Goal: Task Accomplishment & Management: Manage account settings

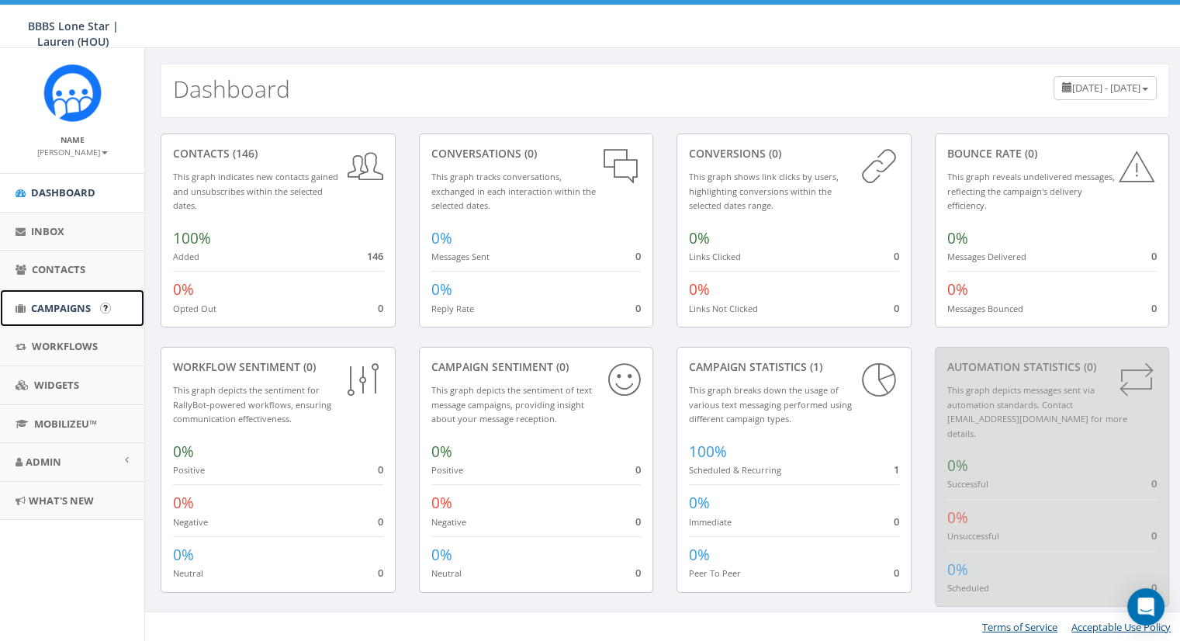
click at [43, 313] on span "Campaigns" at bounding box center [61, 308] width 60 height 14
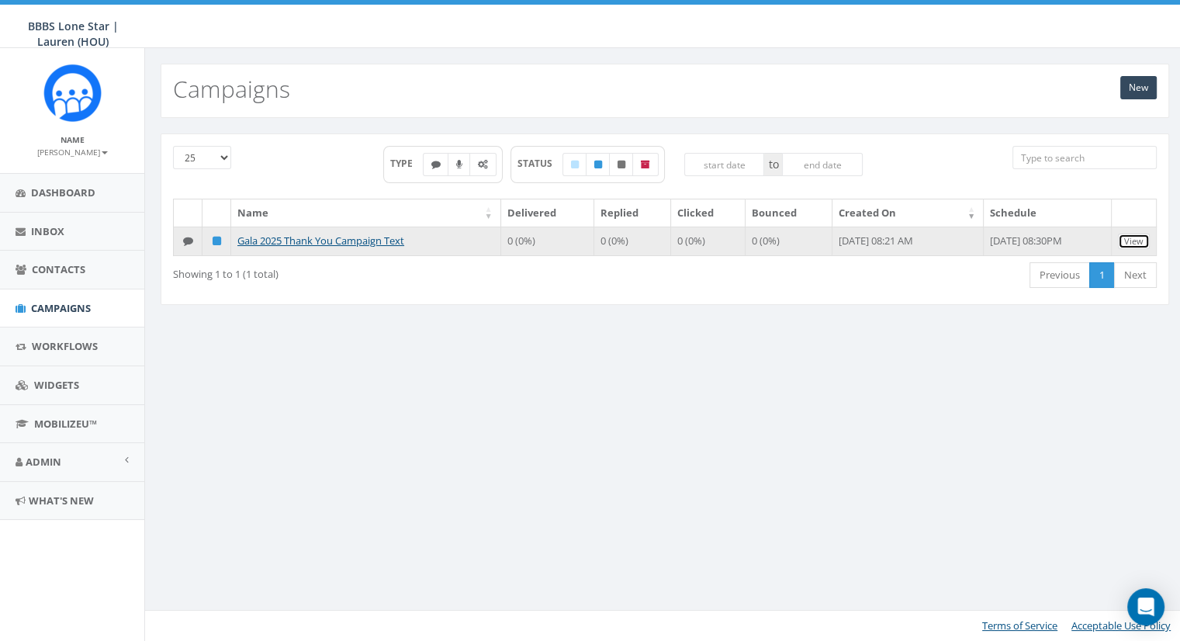
click at [1141, 240] on link "View" at bounding box center [1133, 241] width 32 height 16
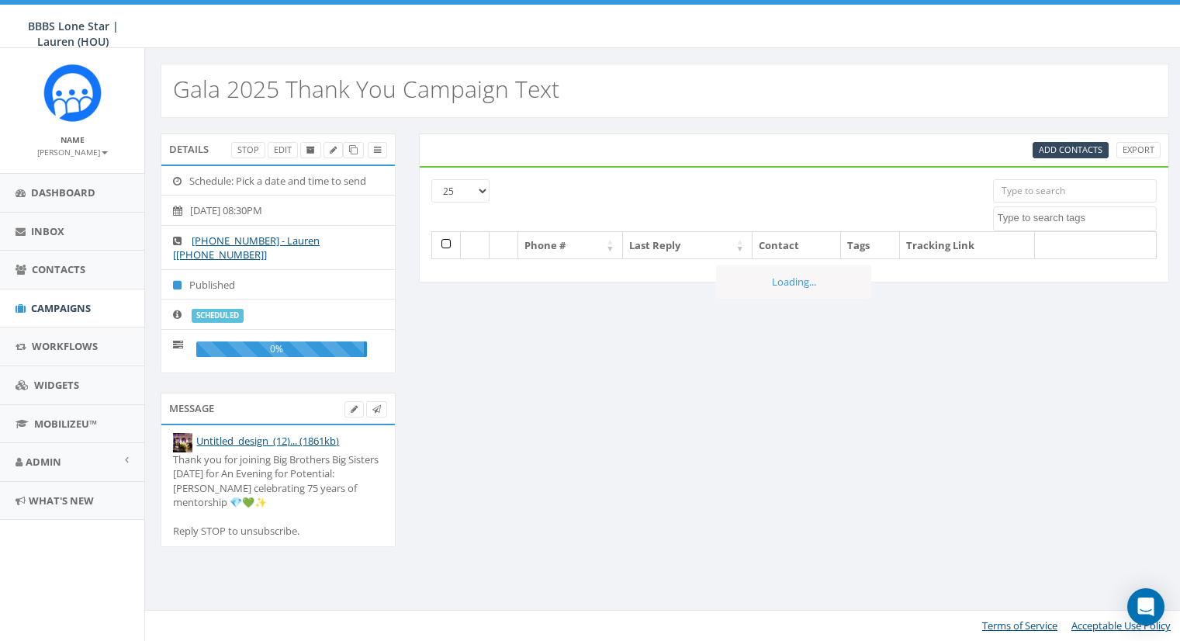
select select
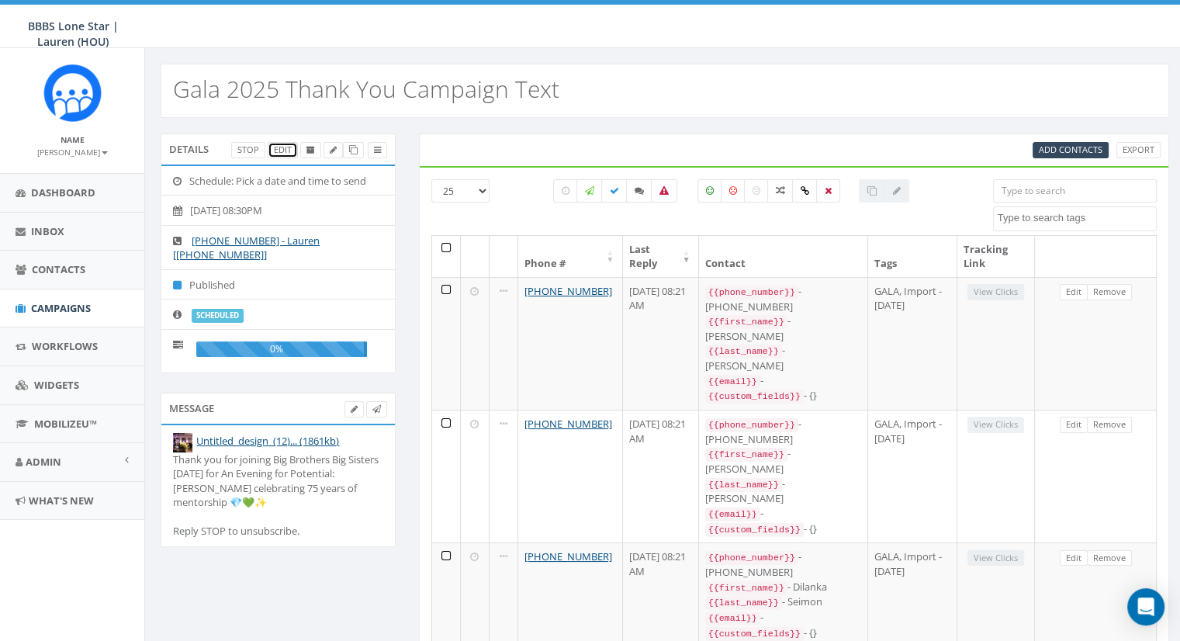
click at [283, 150] on link "Edit" at bounding box center [283, 150] width 30 height 16
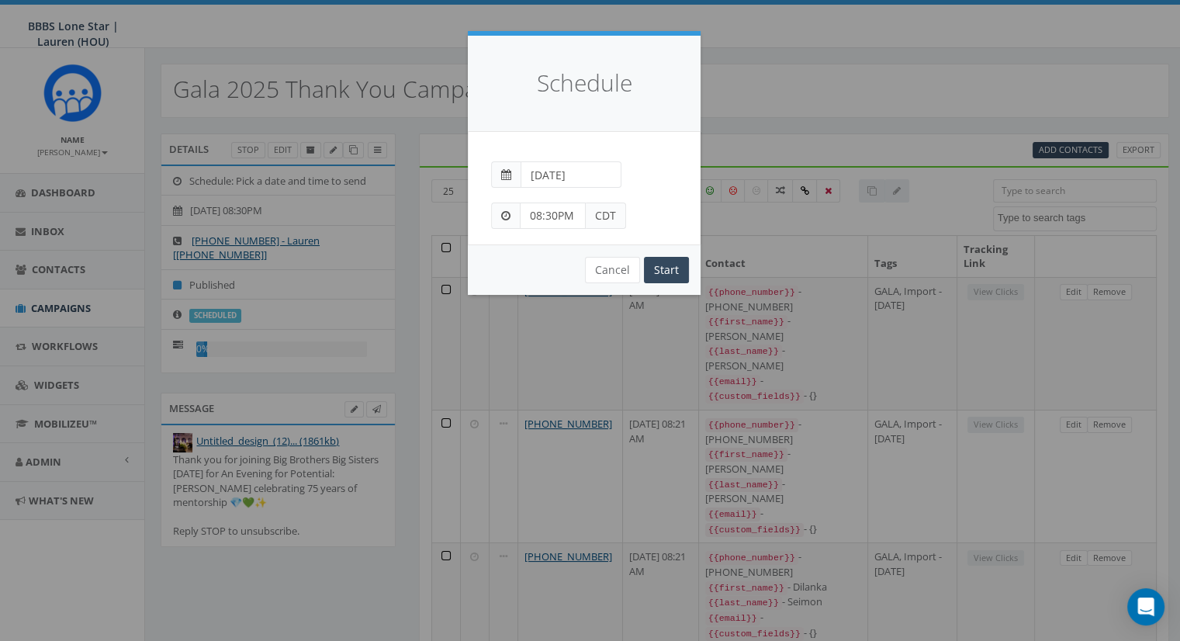
click at [571, 203] on input "08:30PM" at bounding box center [553, 215] width 66 height 26
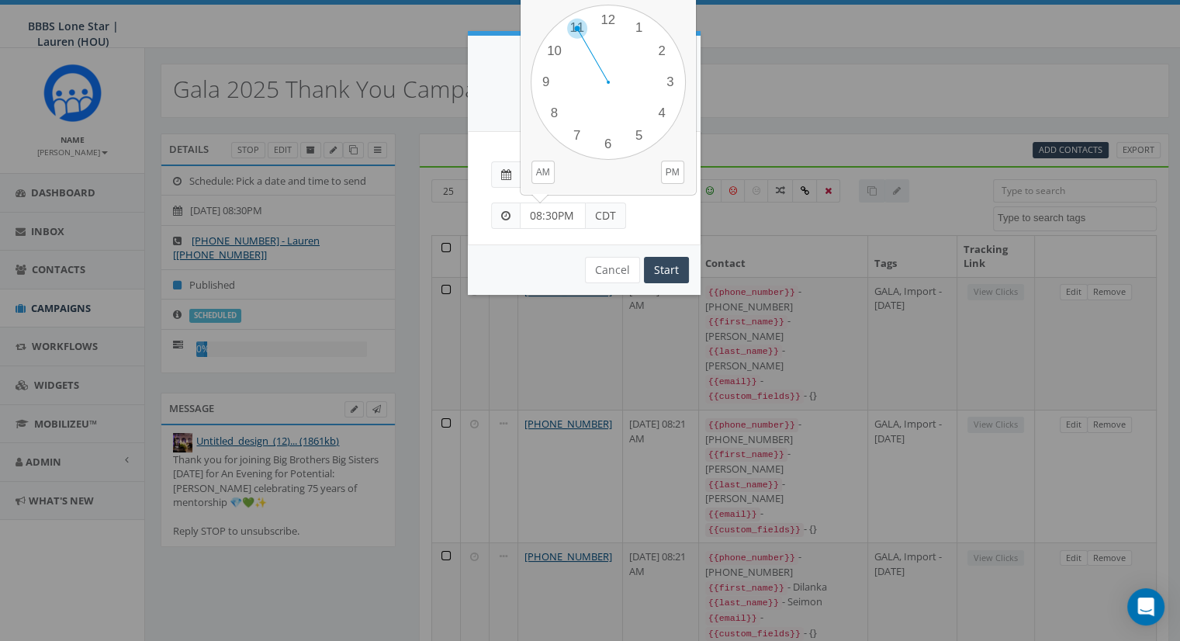
drag, startPoint x: 558, startPoint y: 123, endPoint x: 578, endPoint y: 44, distance: 80.9
click at [578, 44] on div "1 2 3 4 5 6 7 8 9 10 11 12 00 05 10 15 20 25 30 35 40 45 50 55" at bounding box center [607, 82] width 155 height 155
drag, startPoint x: 605, startPoint y: 19, endPoint x: 606, endPoint y: 139, distance: 119.4
click at [606, 139] on div "1 2 3 4 5 6 7 8 9 10 11 12 00 05 10 15 20 25 30 35 40 45 50 55" at bounding box center [607, 82] width 155 height 155
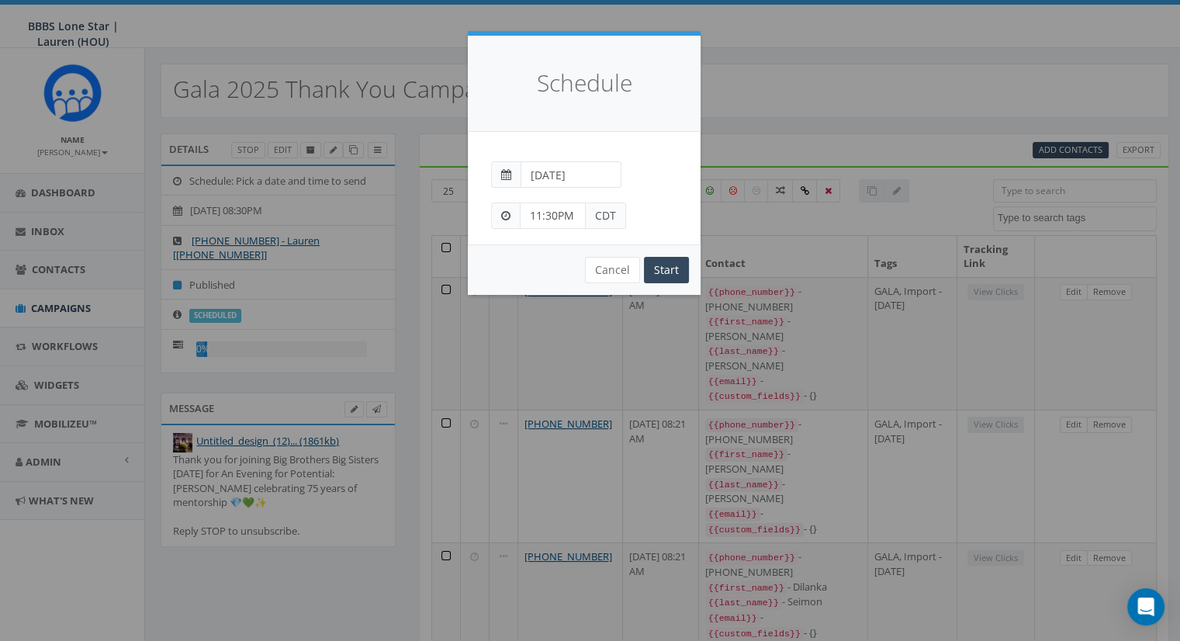
click at [596, 223] on span "CDT" at bounding box center [605, 215] width 40 height 26
click at [547, 212] on input "11:30PM" at bounding box center [553, 215] width 66 height 26
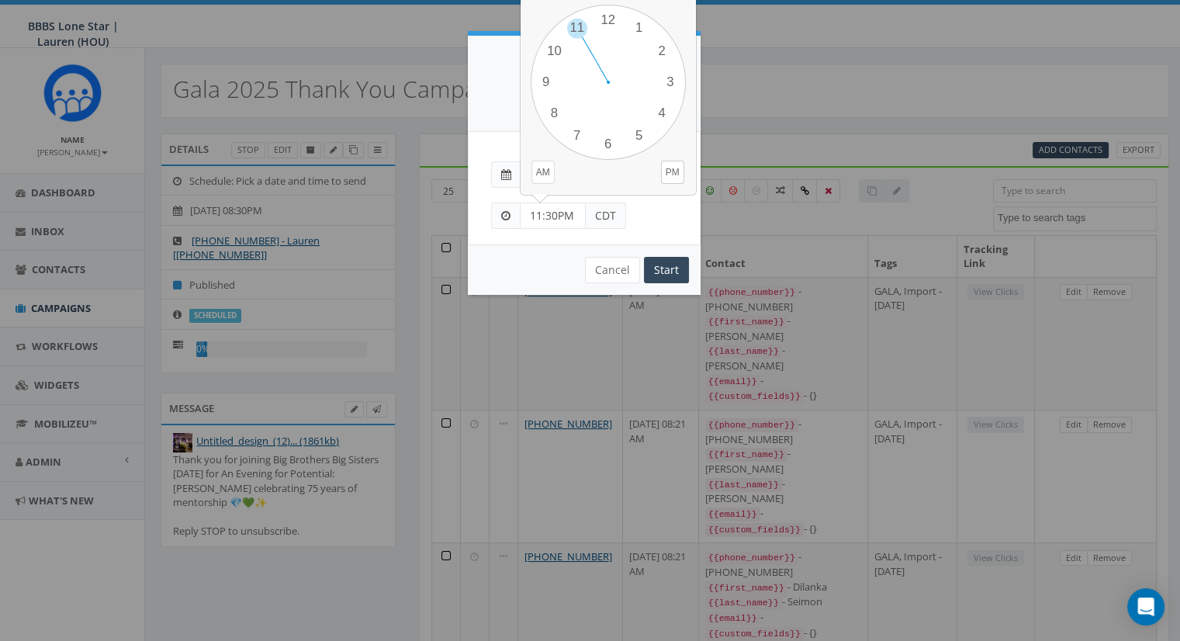
click at [540, 179] on body "BBBS Lone Star | Lauren (HOU) BBBS Lone Star | Lauren (HOU) Profile Sign Out 0.…" at bounding box center [590, 320] width 1180 height 641
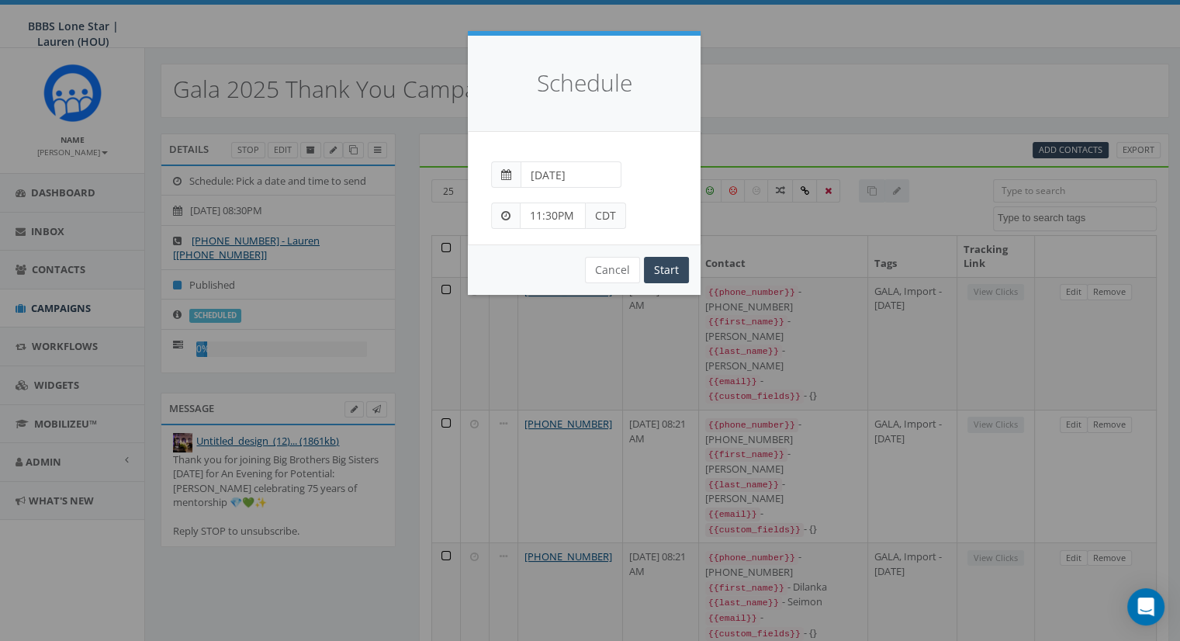
click at [577, 214] on input "11:30PM" at bounding box center [553, 215] width 66 height 26
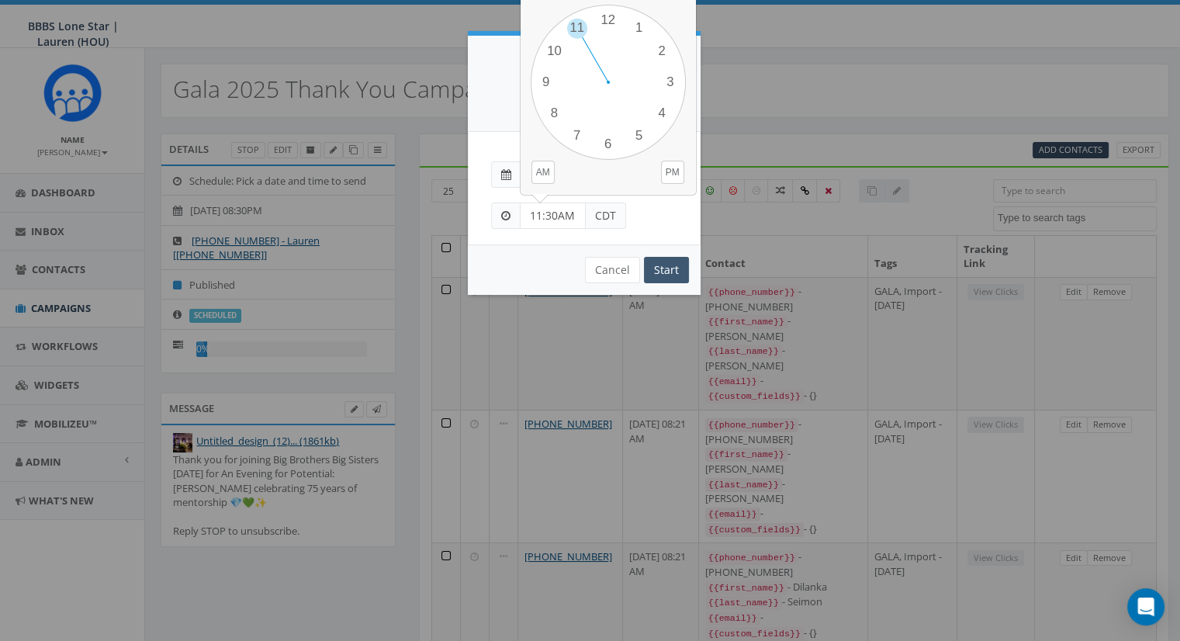
type input "11:30AM"
click at [679, 278] on input "Start" at bounding box center [666, 270] width 45 height 26
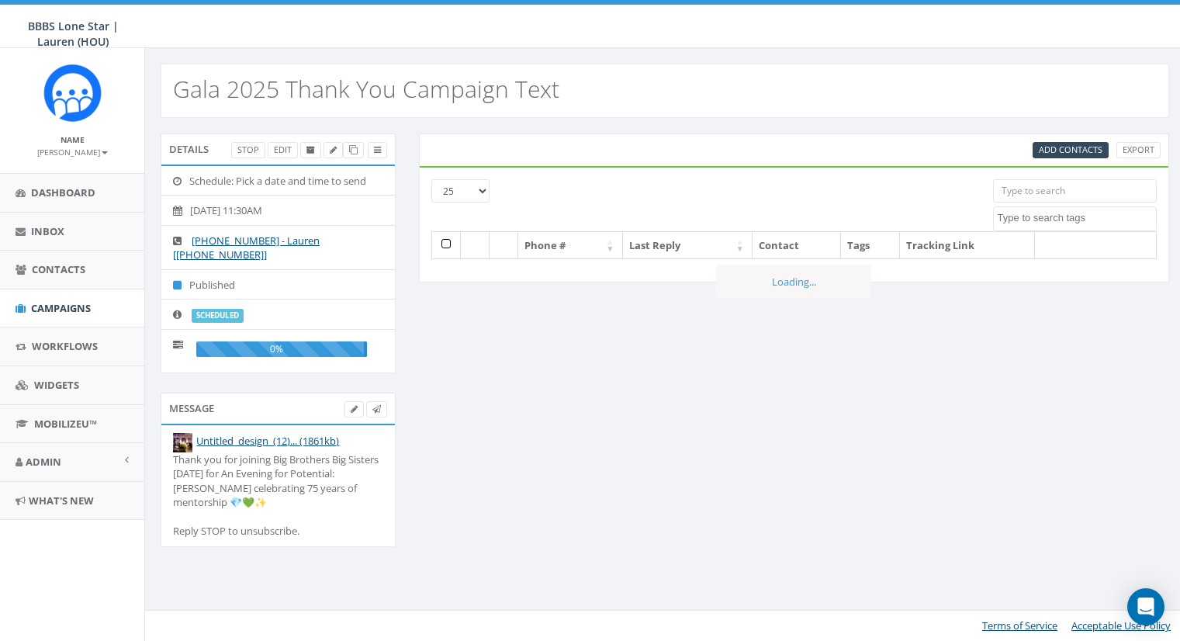
select select
